Goal: Transaction & Acquisition: Book appointment/travel/reservation

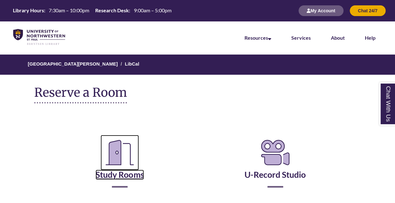
click at [128, 176] on link "Study Rooms" at bounding box center [120, 167] width 48 height 26
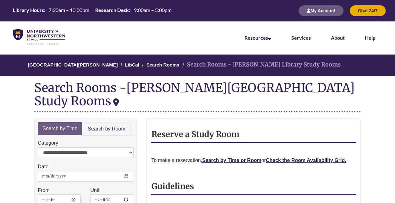
click at [301, 157] on strong "Check the Room Availability Grid." at bounding box center [306, 159] width 81 height 5
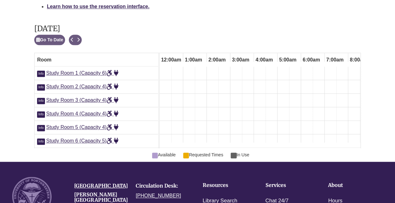
scroll to position [0, 236]
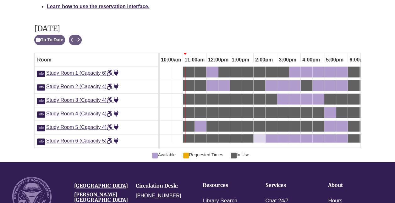
click at [261, 136] on div "2:00pm Tuesday, October 7, 2025 - Study Room 6 - Available" at bounding box center [260, 139] width 10 height 7
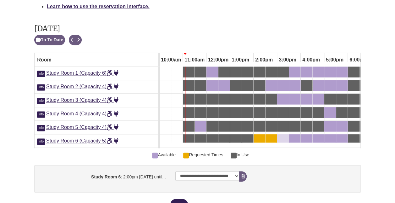
click at [283, 136] on div "3:00pm Tuesday, October 7, 2025 - Study Room 6 - Available" at bounding box center [283, 139] width 10 height 7
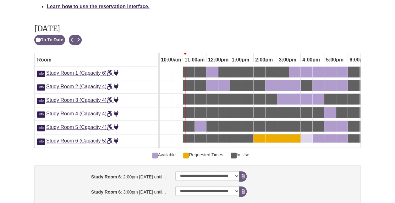
click at [303, 136] on div "4:00pm Tuesday, October 7, 2025 - Study Room 6 - Available" at bounding box center [303, 139] width 3 height 7
click at [242, 174] on icon "booking form" at bounding box center [243, 176] width 4 height 4
click at [242, 171] on button "Remove Pending Reservation" at bounding box center [243, 176] width 8 height 10
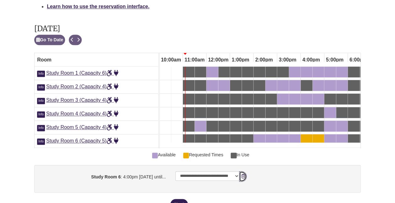
click at [243, 171] on button "Remove Pending Reservation" at bounding box center [243, 176] width 8 height 10
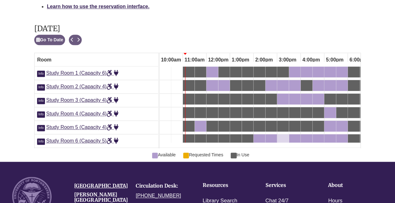
click at [279, 136] on div "3:00pm Tuesday, October 7, 2025 - Study Room 6 - Available" at bounding box center [279, 139] width 3 height 7
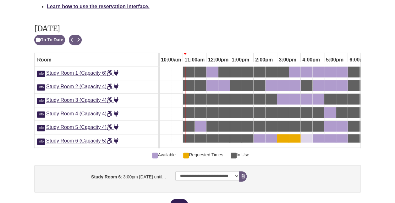
click at [309, 136] on div "4:00pm Tuesday, October 7, 2025 - Study Room 6 - Available" at bounding box center [307, 139] width 10 height 7
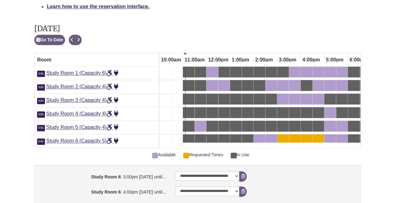
click at [324, 134] on link "4:30pm Tuesday, October 7, 2025 - Study Room 6 - Available" at bounding box center [318, 139] width 11 height 11
click at [330, 136] on div "5:00pm Tuesday, October 7, 2025 - Study Room 6 - Available" at bounding box center [330, 139] width 10 height 7
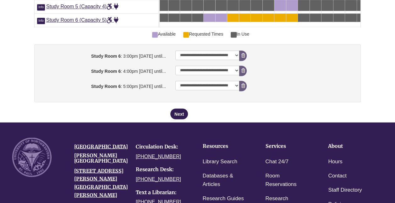
scroll to position [485, 0]
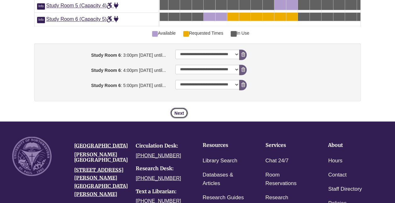
click at [178, 107] on button "Next" at bounding box center [180, 112] width 18 height 11
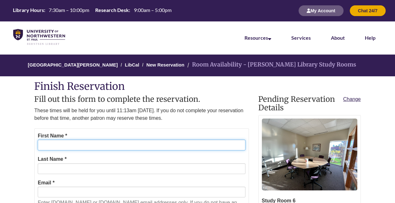
click at [141, 142] on input "First Name *" at bounding box center [142, 144] width 208 height 11
type input "*****"
type input "*******"
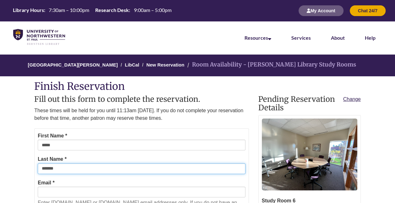
type input "**********"
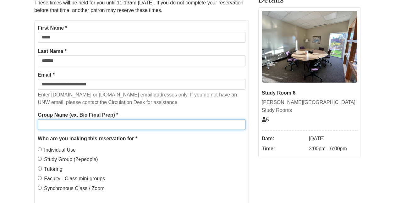
click at [47, 123] on input "Group Name (ex. Bio Final Prep) *" at bounding box center [142, 124] width 208 height 11
type input "**********"
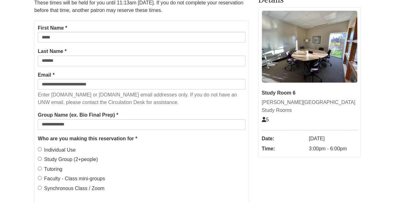
click at [14, 129] on body "Alternate page for screen reader Users Skip to Main Content Library Hours: 7:30…" at bounding box center [197, 158] width 395 height 532
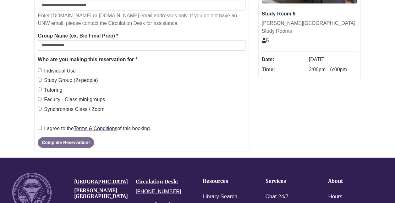
click at [42, 126] on label "I agree to the Terms & Conditions of this booking." at bounding box center [95, 128] width 114 height 8
click at [49, 141] on button "Complete Reservation!" at bounding box center [66, 142] width 56 height 11
